Goal: Task Accomplishment & Management: Manage account settings

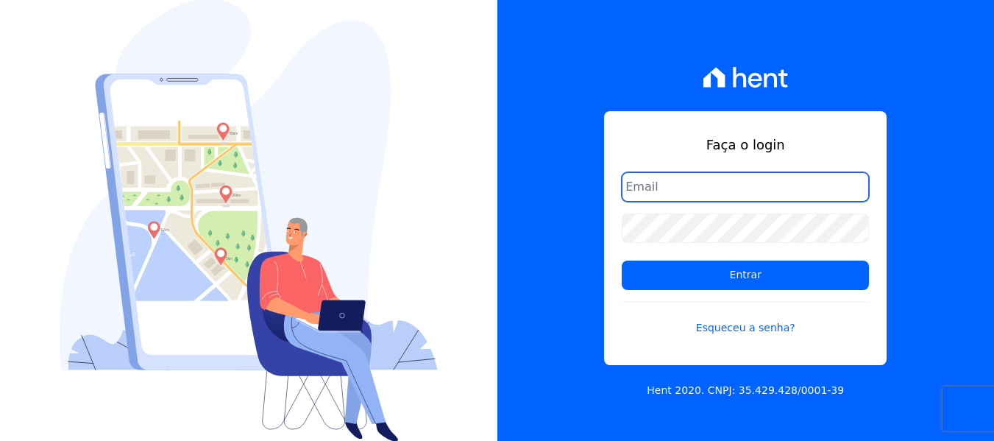
paste input "lorena@h2urbanismo.com.br"
click at [630, 188] on input "lorena@h2urbanismo.com.br" at bounding box center [744, 186] width 247 height 29
type input "lorena@h2urbanismo.com.br"
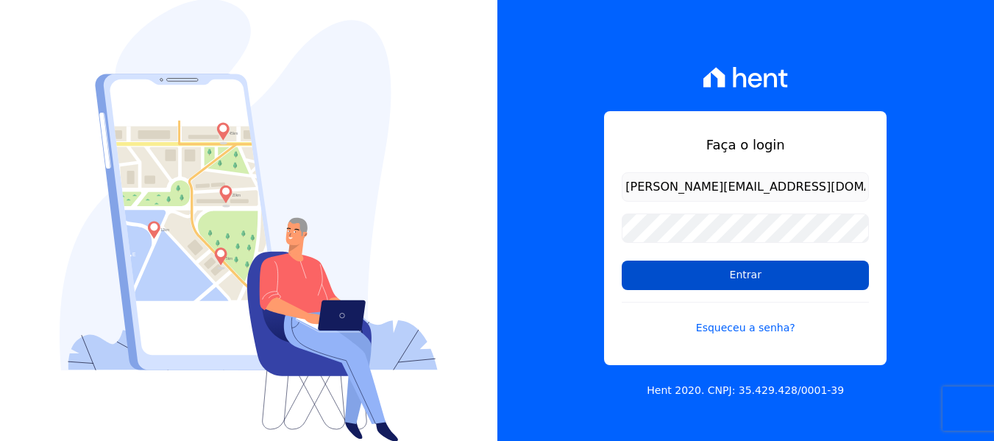
click at [763, 280] on input "Entrar" at bounding box center [744, 274] width 247 height 29
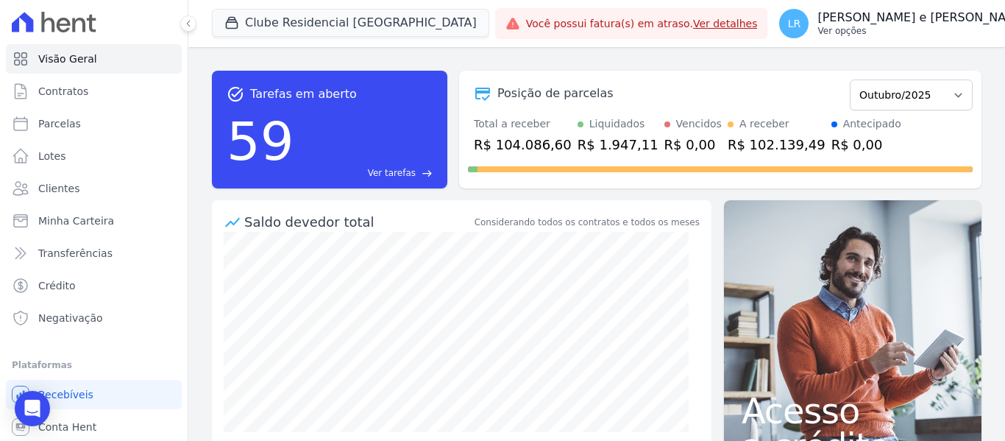
click at [969, 15] on p "[PERSON_NAME] e [PERSON_NAME]" at bounding box center [922, 17] width 210 height 15
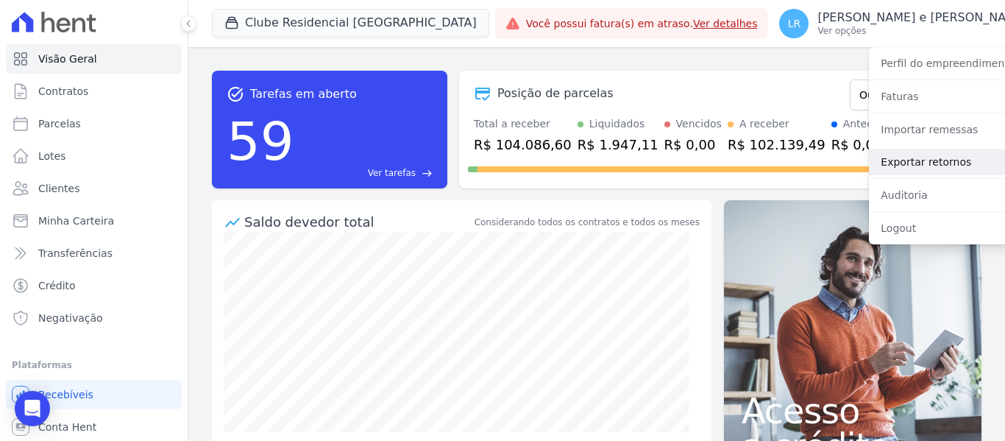
click at [887, 161] on link "Exportar retornos" at bounding box center [963, 162] width 188 height 26
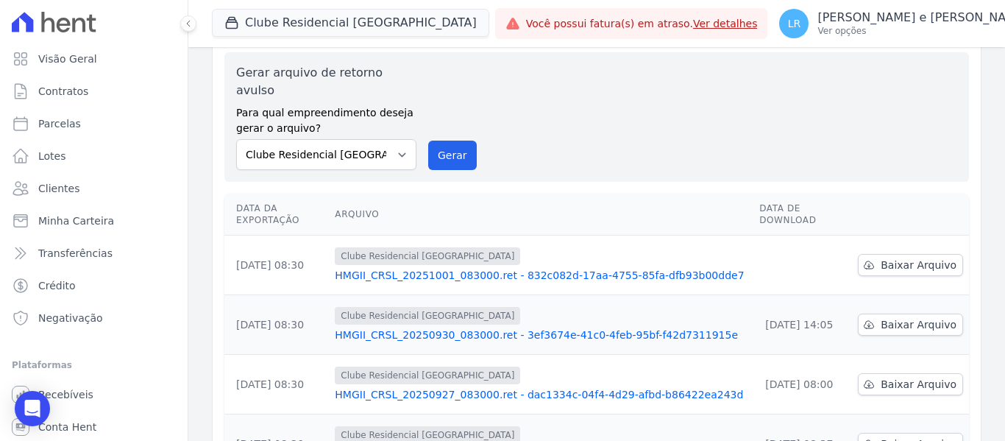
scroll to position [53, 0]
click at [933, 256] on span "Baixar Arquivo" at bounding box center [918, 263] width 76 height 15
click at [665, 106] on div "Gerar arquivo de retorno avulso Para qual empreendimento deseja gerar o arquivo…" at bounding box center [596, 116] width 721 height 106
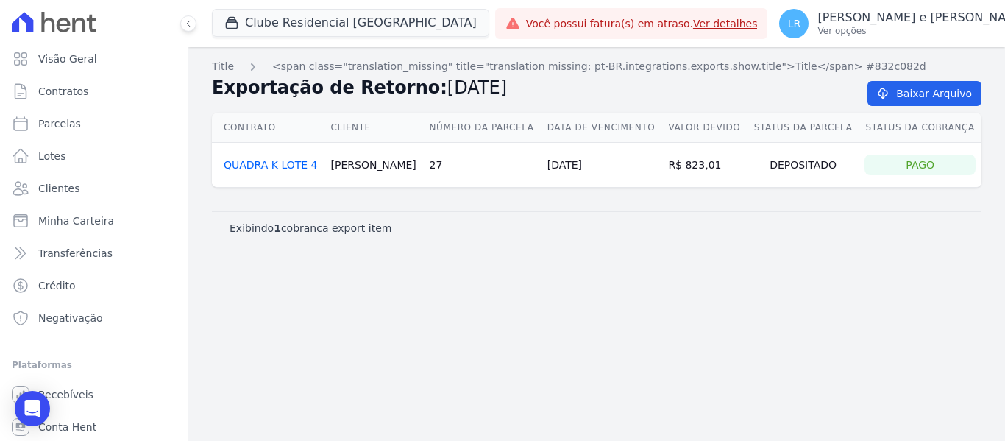
click at [289, 163] on link "QUADRA K LOTE 4" at bounding box center [271, 165] width 94 height 12
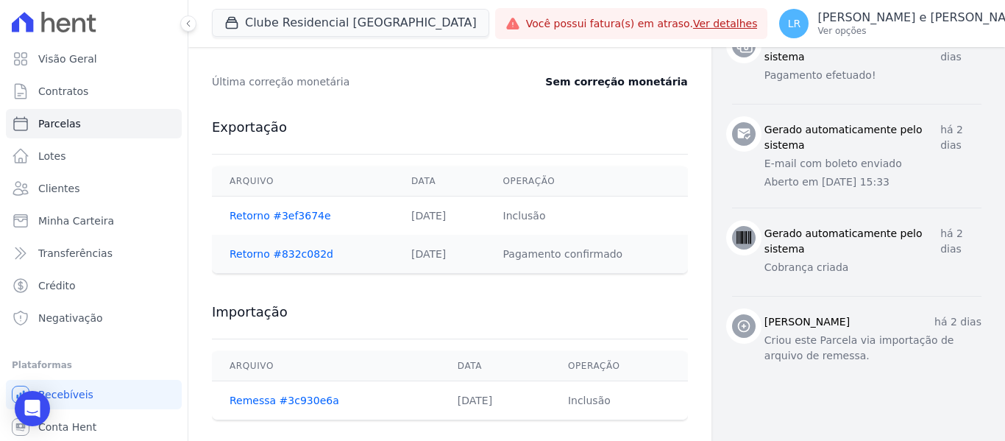
scroll to position [752, 0]
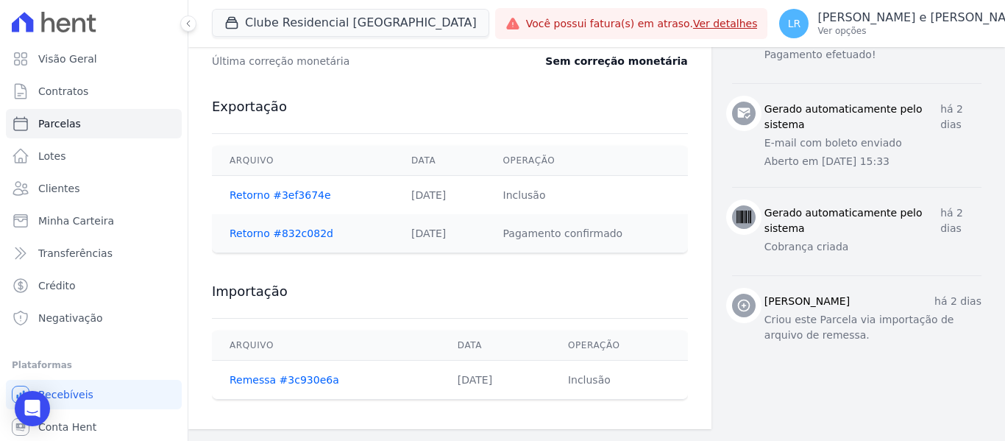
drag, startPoint x: 815, startPoint y: 237, endPoint x: 755, endPoint y: 240, distance: 60.4
click at [764, 293] on div "[PERSON_NAME] há 2 dias" at bounding box center [872, 300] width 217 height 15
drag, startPoint x: 854, startPoint y: 257, endPoint x: 888, endPoint y: 265, distance: 35.5
click at [888, 312] on p "Criou este Parcela via importação de arquivo de remessa." at bounding box center [872, 327] width 217 height 31
click at [880, 312] on p "Criou este Parcela via importação de arquivo de remessa." at bounding box center [872, 327] width 217 height 31
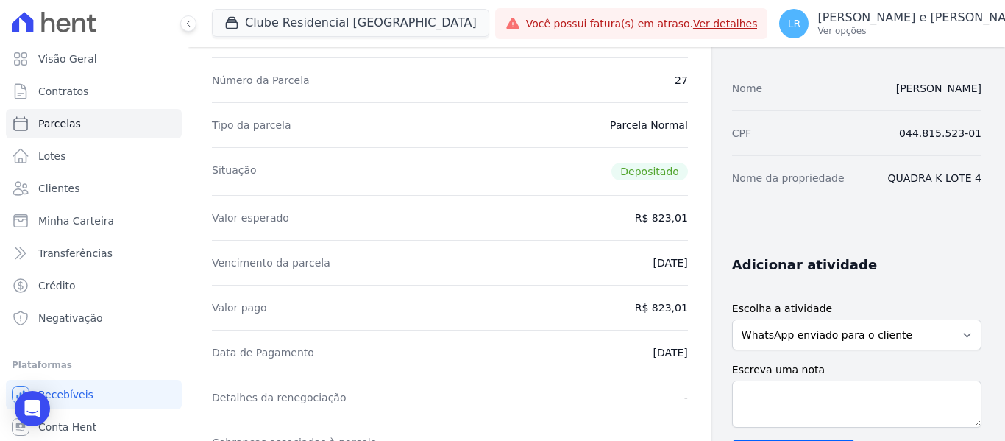
scroll to position [90, 0]
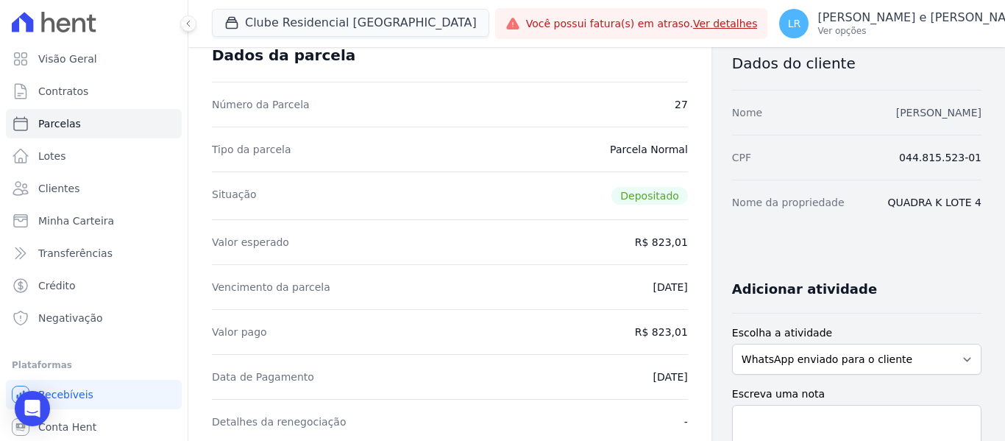
click at [896, 114] on link "[PERSON_NAME]" at bounding box center [938, 113] width 85 height 12
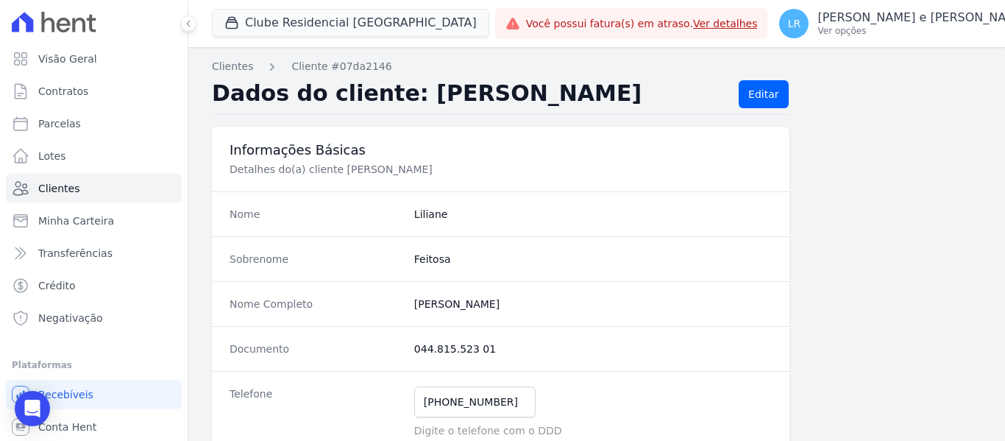
drag, startPoint x: 518, startPoint y: 302, endPoint x: 402, endPoint y: 303, distance: 116.2
click at [402, 303] on div "Nome Completo [PERSON_NAME]" at bounding box center [500, 303] width 577 height 45
copy div "[PERSON_NAME]"
click at [185, 24] on icon at bounding box center [188, 23] width 9 height 9
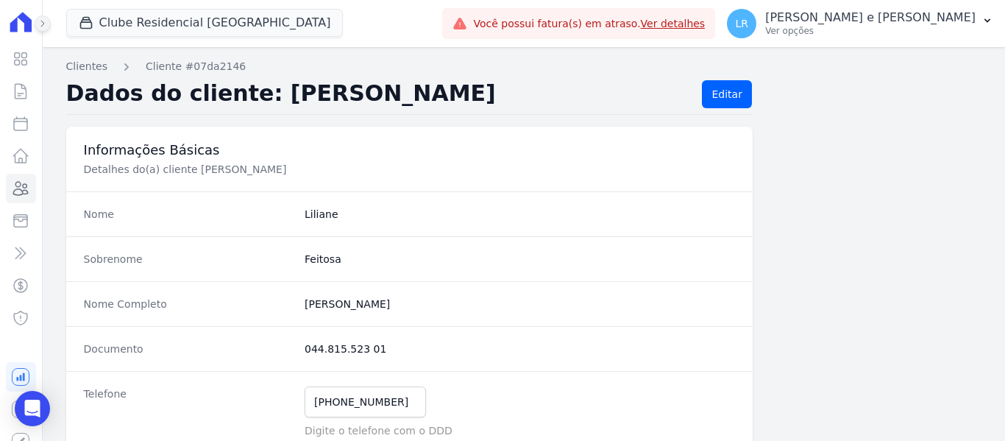
click at [42, 17] on button at bounding box center [43, 23] width 16 height 16
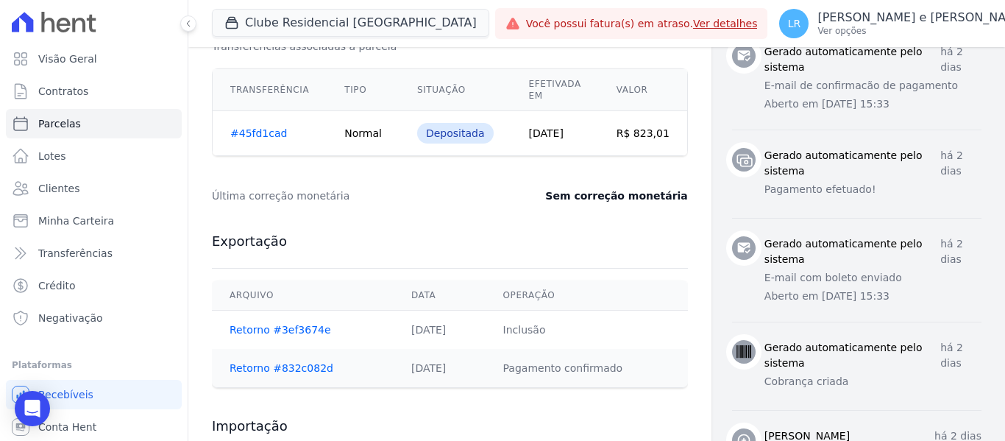
scroll to position [752, 0]
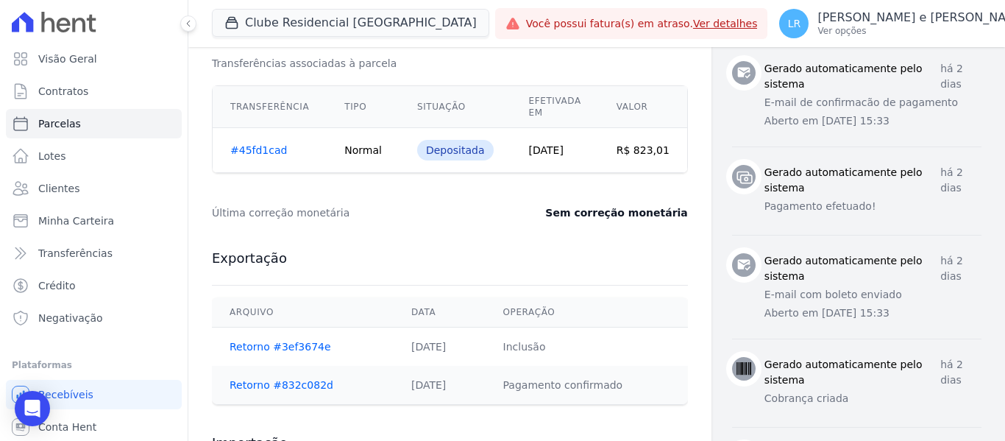
scroll to position [605, 0]
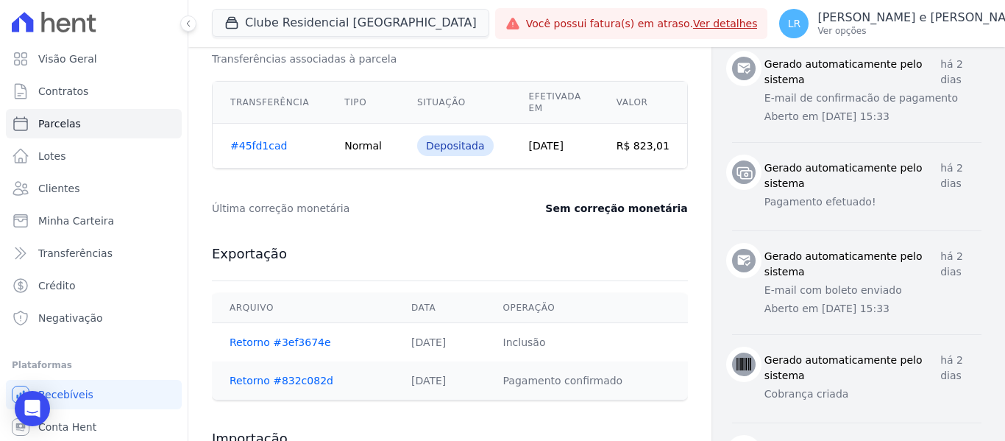
click at [508, 216] on div "Última correção monetária Sem correção monetária" at bounding box center [450, 208] width 476 height 44
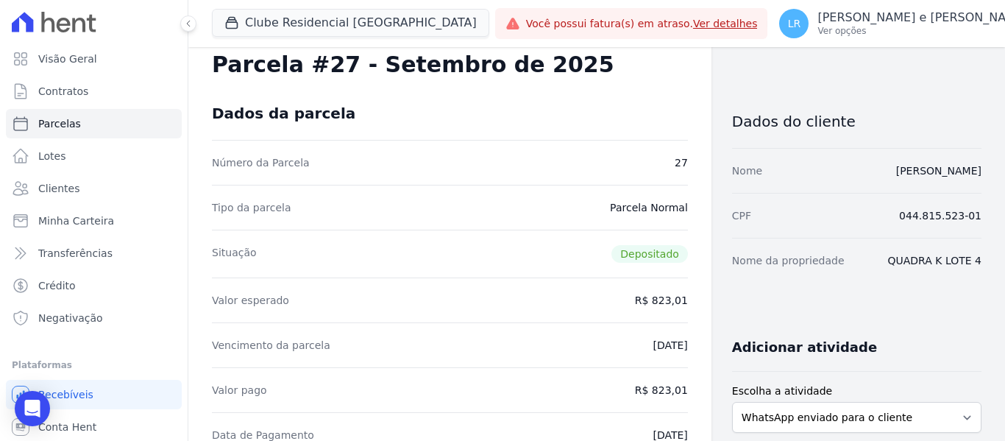
scroll to position [16, 0]
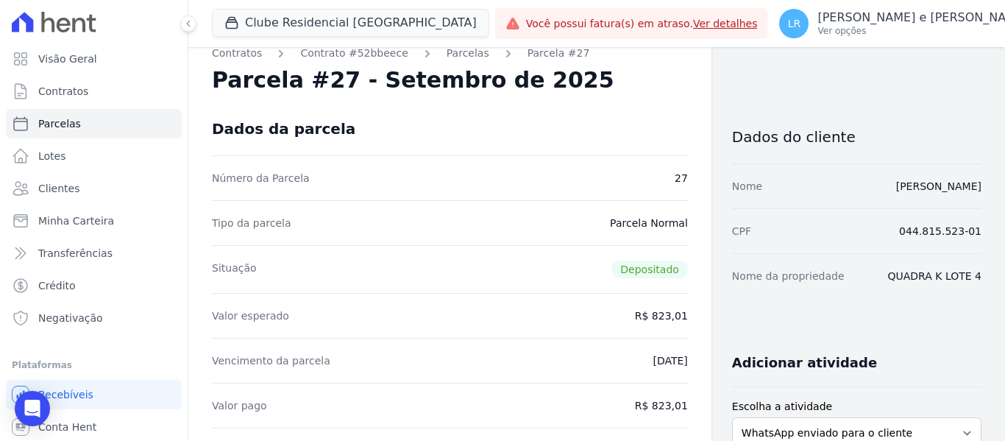
click at [693, 21] on link "Ver detalhes" at bounding box center [725, 24] width 65 height 12
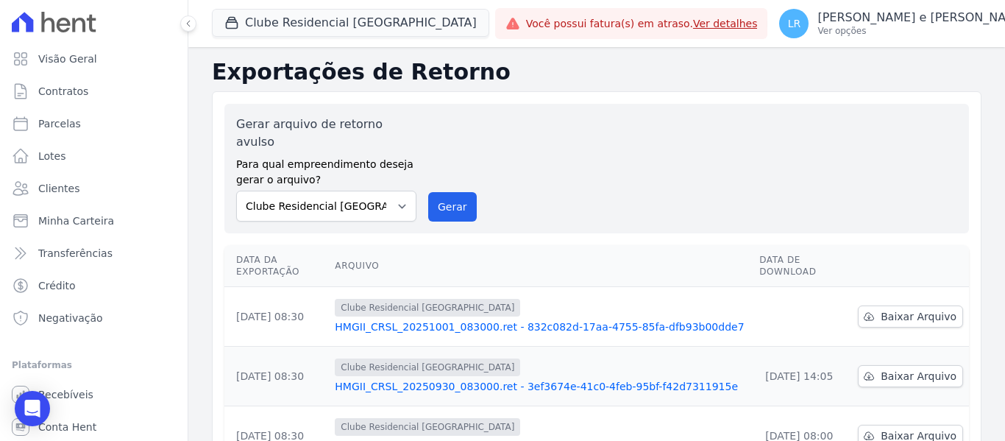
scroll to position [53, 0]
